Goal: Task Accomplishment & Management: Manage account settings

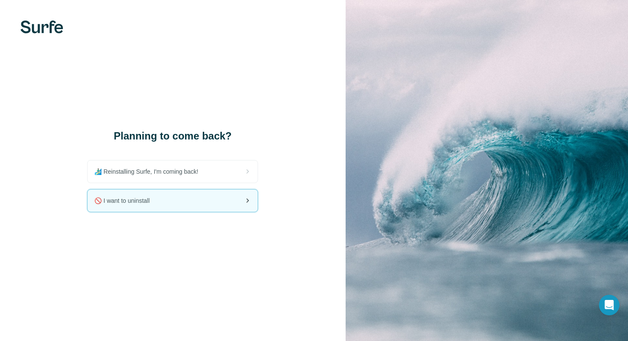
click at [179, 203] on div "🚫 I want to uninstall" at bounding box center [173, 200] width 170 height 22
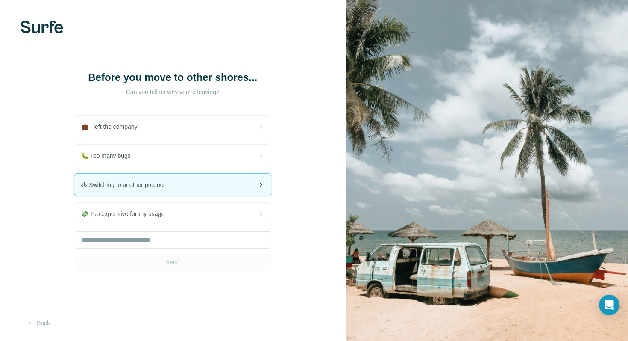
click at [176, 185] on div "🕹 Switching to another product" at bounding box center [172, 184] width 197 height 22
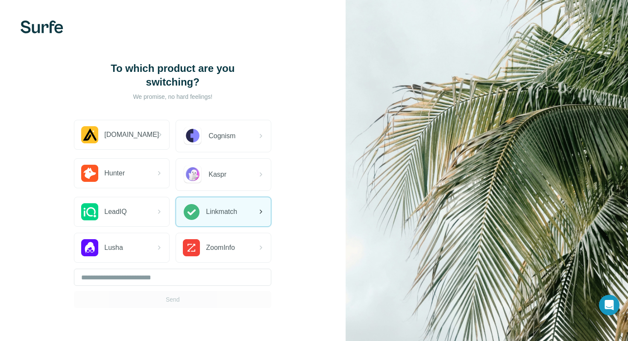
scroll to position [29, 0]
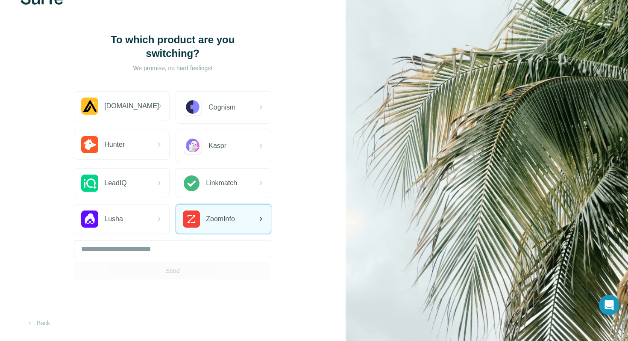
click at [203, 213] on div "ZoomInfo" at bounding box center [209, 218] width 52 height 17
